Goal: Navigation & Orientation: Find specific page/section

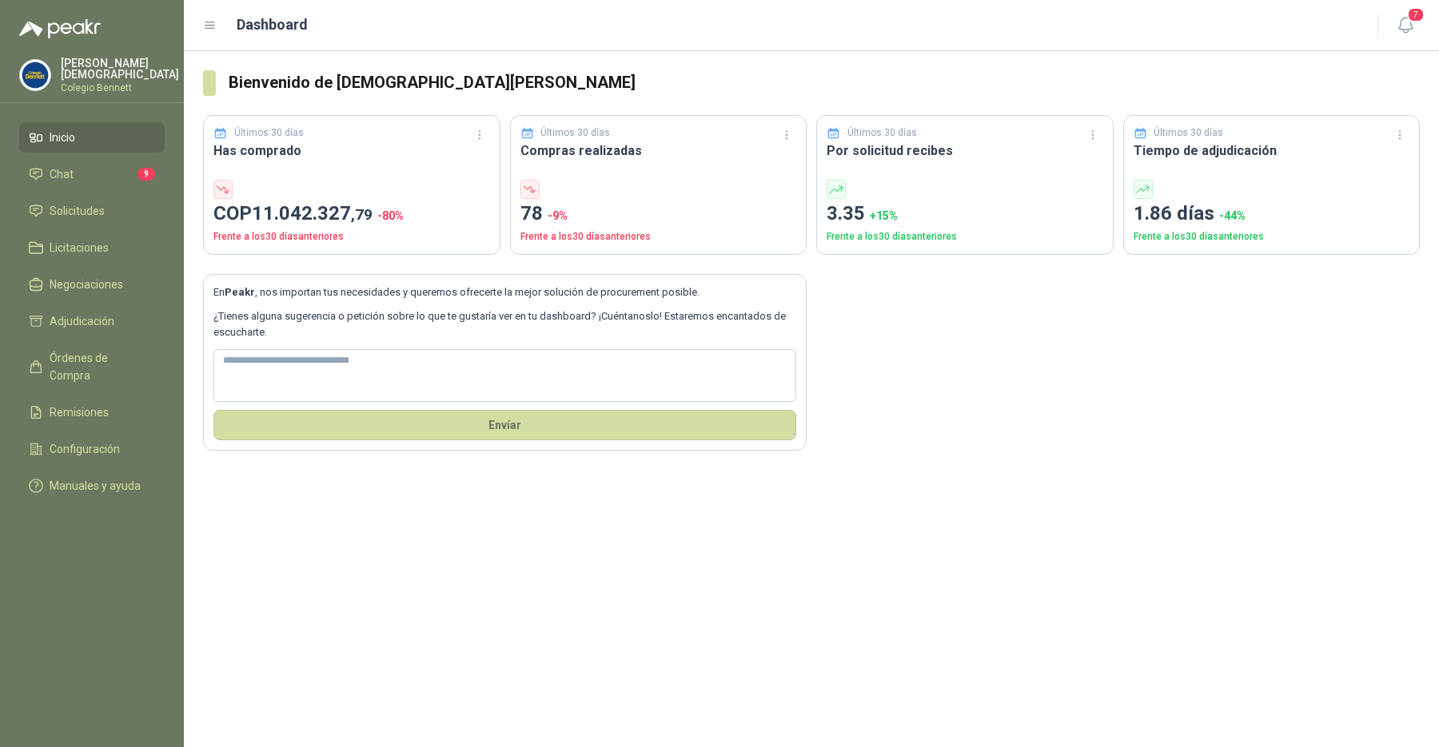
click at [107, 83] on p "Colegio Bennett" at bounding box center [120, 88] width 118 height 10
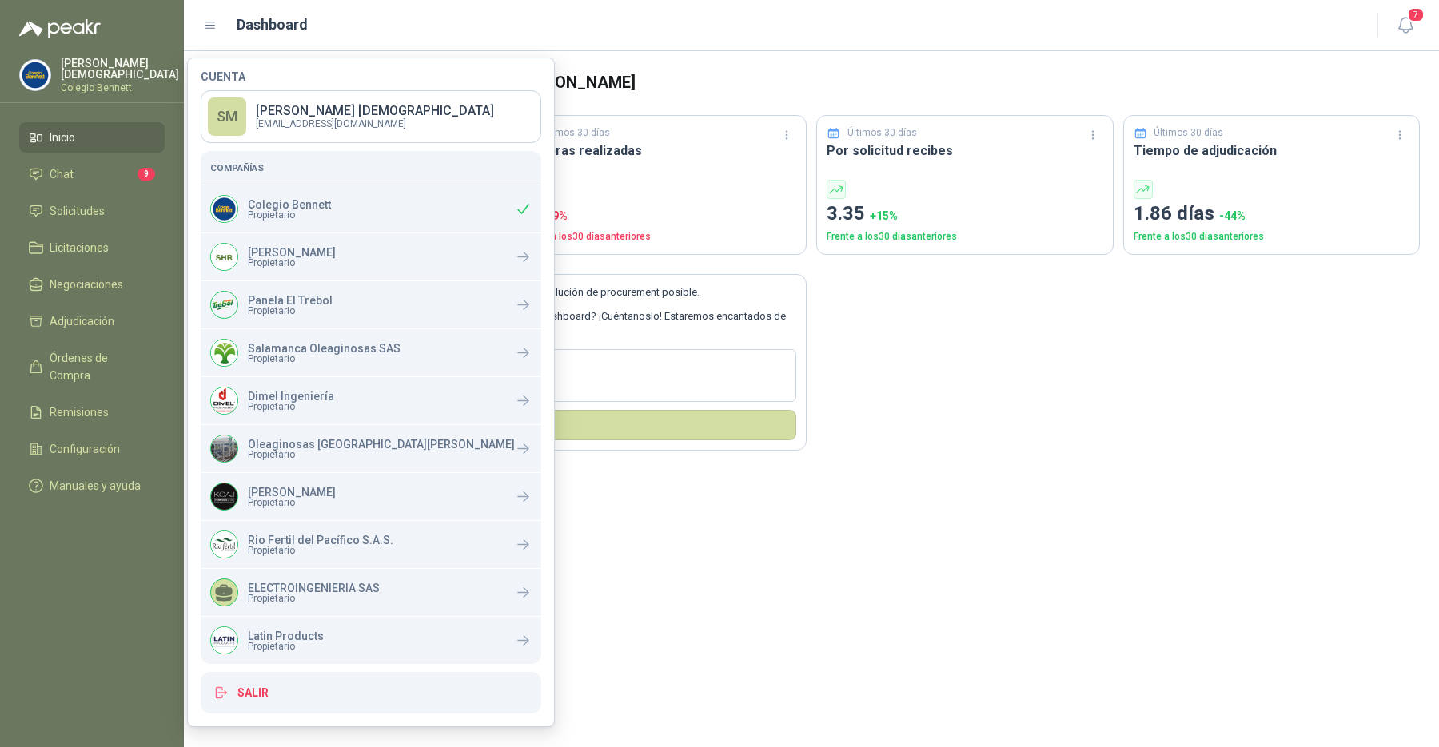
click at [795, 620] on div "Bienvenido de nuevo Simón Mosquera Últimos 30 días Has comprado COP 11.042.327 …" at bounding box center [811, 399] width 1255 height 696
